Goal: Task Accomplishment & Management: Manage account settings

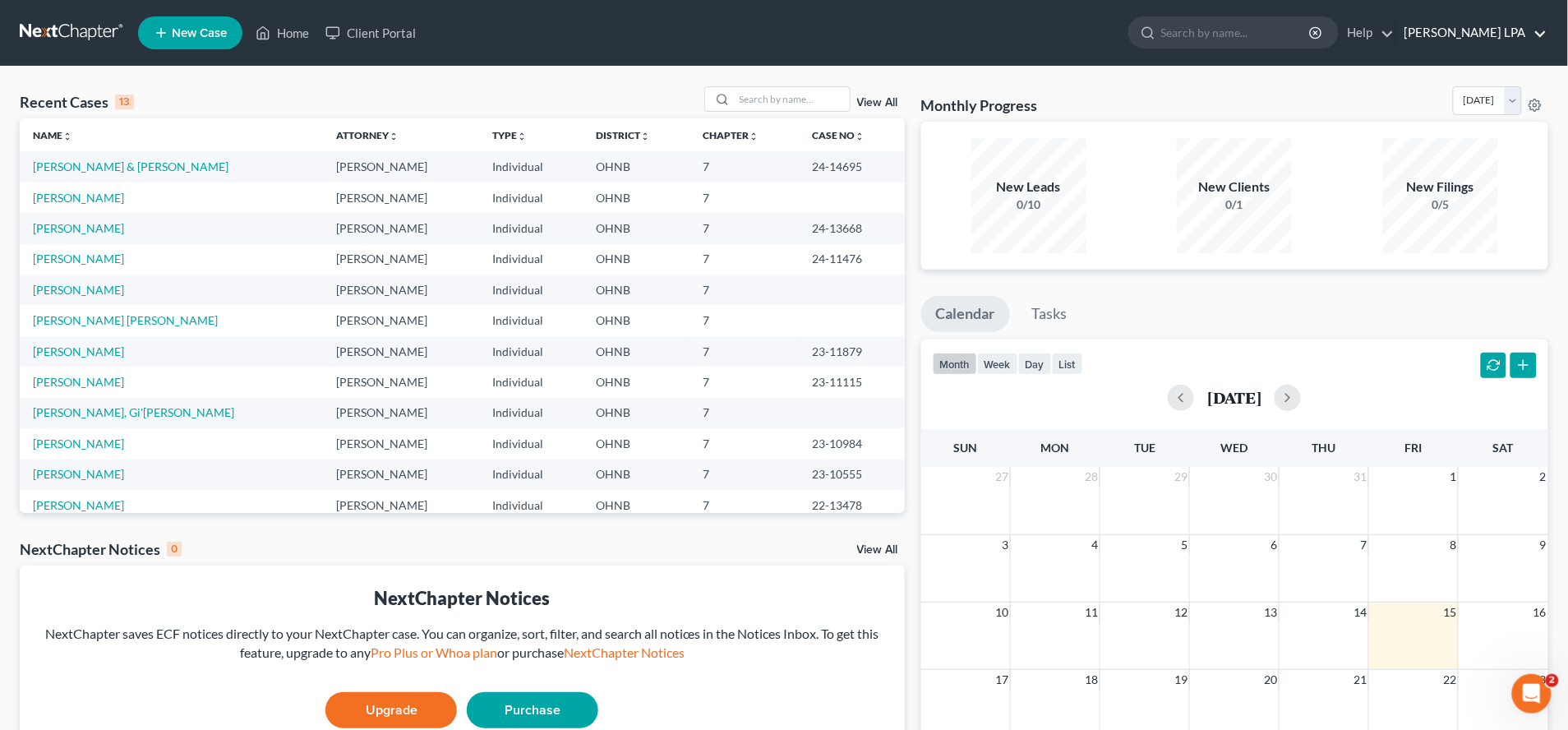
click at [1467, 39] on link "[PERSON_NAME] LPA" at bounding box center [1472, 33] width 152 height 29
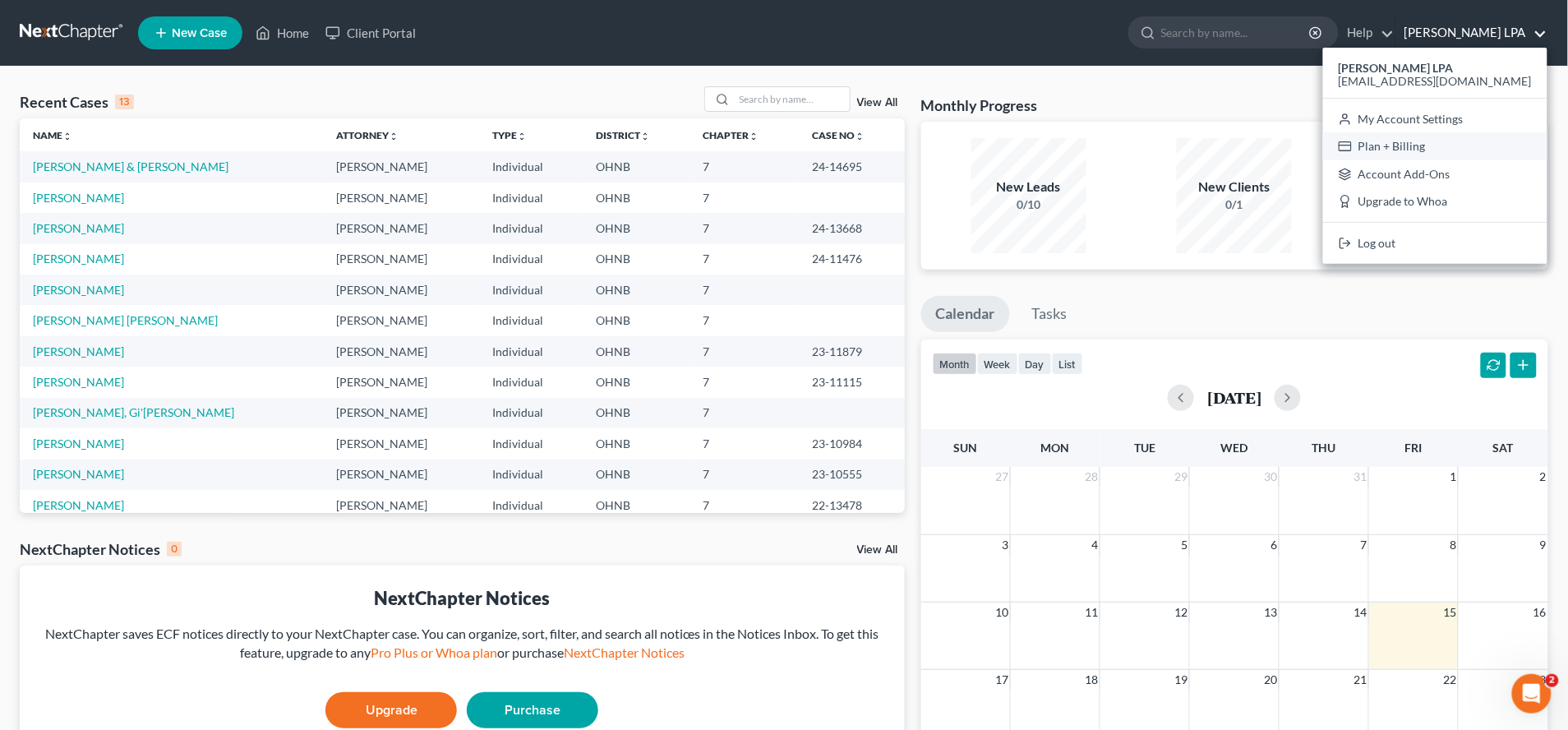
click at [1463, 146] on link "Plan + Billing" at bounding box center [1435, 146] width 224 height 28
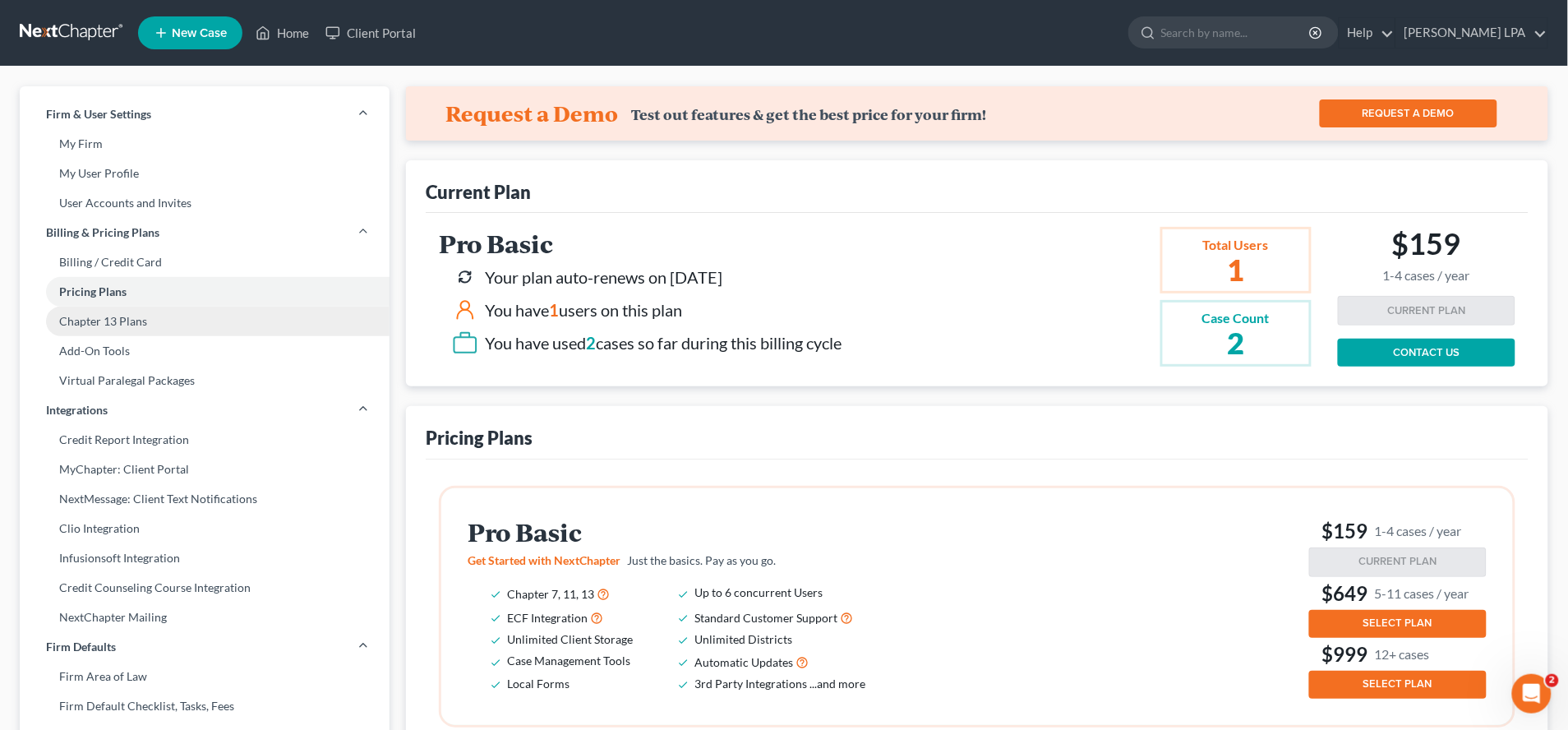
click at [121, 323] on link "Chapter 13 Plans" at bounding box center [205, 321] width 370 height 29
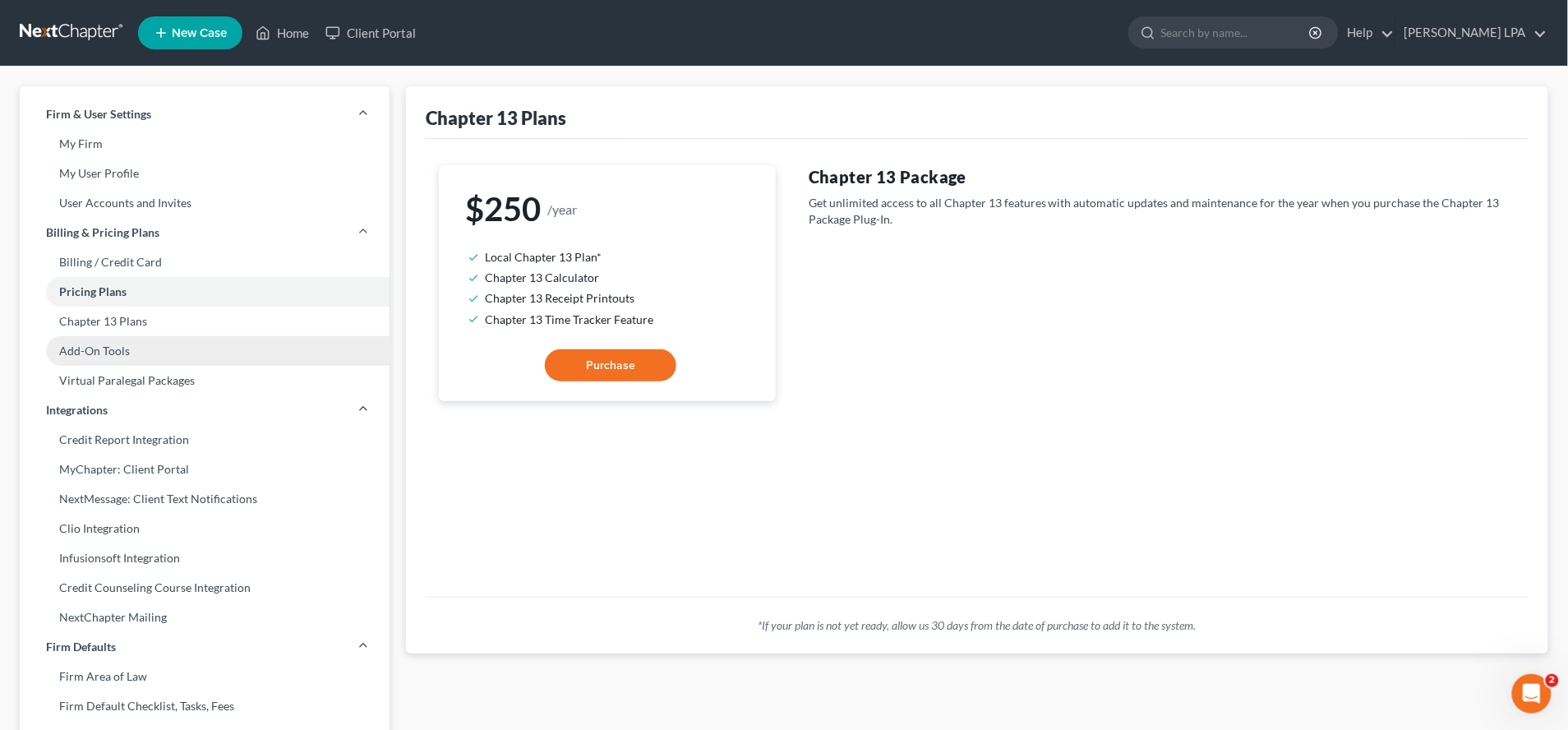
click at [117, 353] on link "Add-On Tools" at bounding box center [205, 350] width 370 height 29
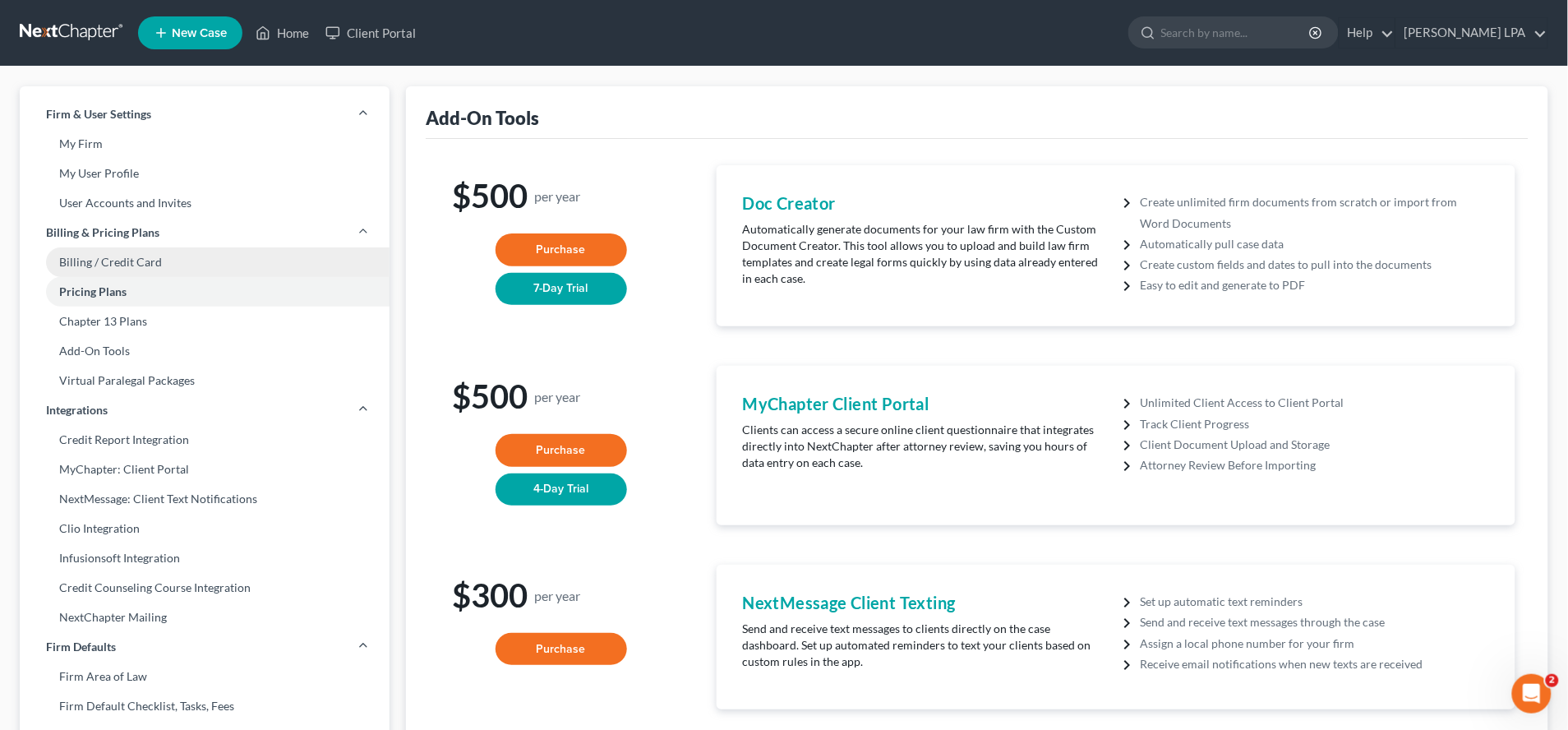
click at [114, 248] on link "Billing / Credit Card" at bounding box center [205, 261] width 370 height 29
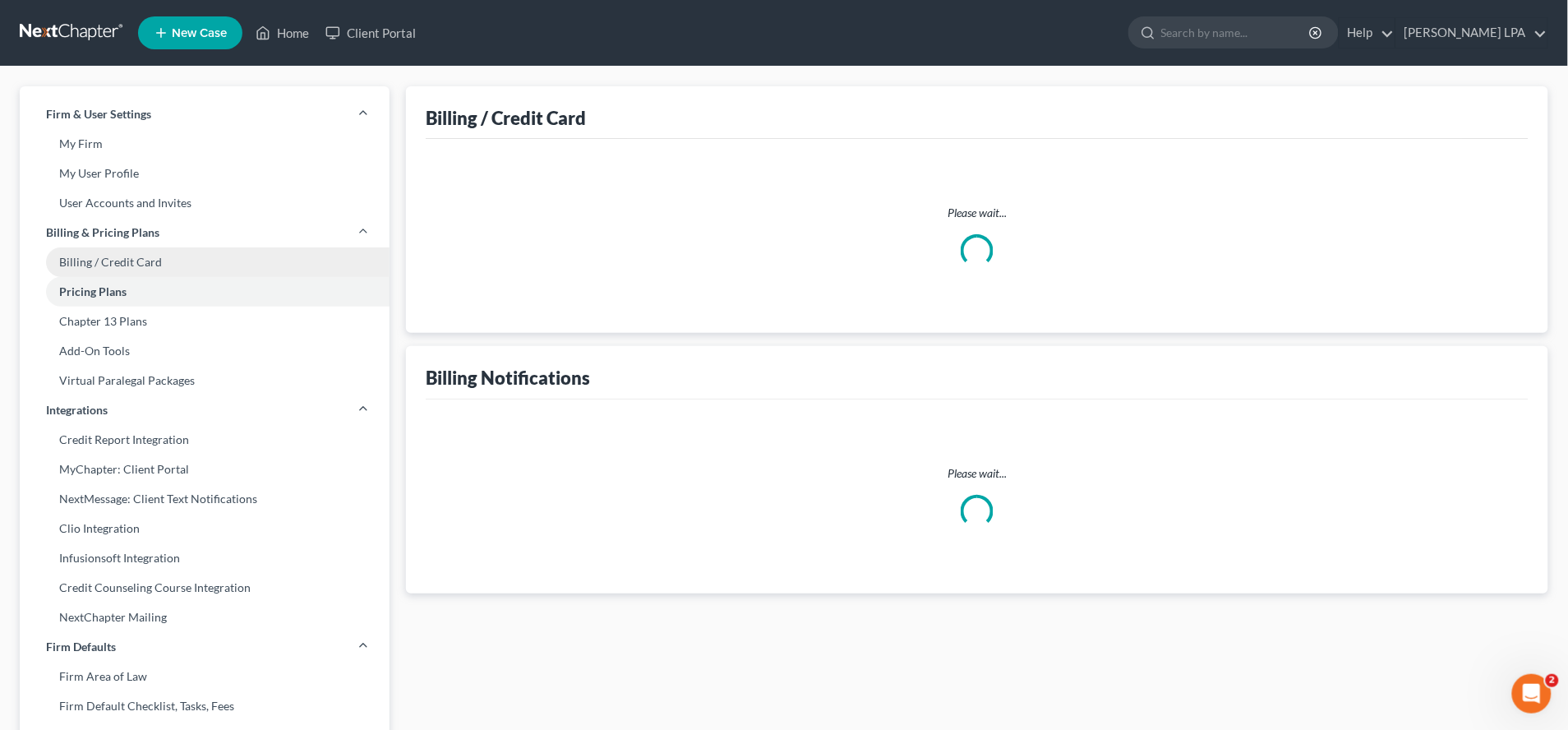
select select "36"
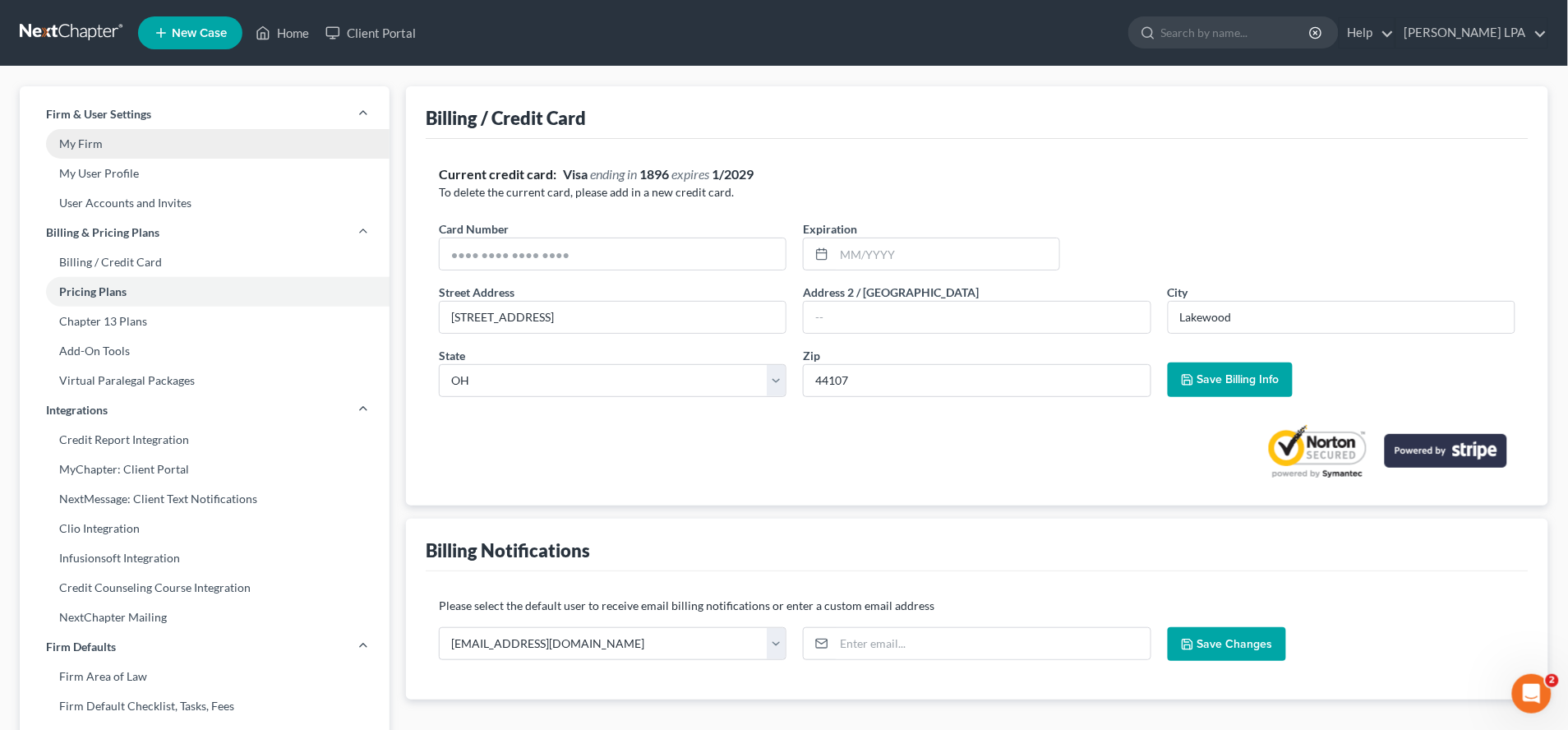
click at [131, 156] on link "My Firm" at bounding box center [205, 143] width 370 height 29
select select "24"
select select "36"
